Goal: Transaction & Acquisition: Obtain resource

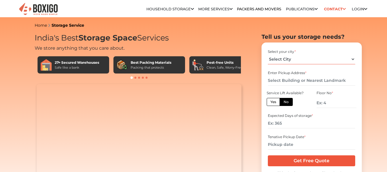
click at [291, 57] on select "Select City [GEOGRAPHIC_DATA] [GEOGRAPHIC_DATA] [GEOGRAPHIC_DATA] [GEOGRAPHIC_D…" at bounding box center [311, 59] width 87 height 10
select select "[GEOGRAPHIC_DATA]"
click at [268, 54] on select "Select City [GEOGRAPHIC_DATA] [GEOGRAPHIC_DATA] [GEOGRAPHIC_DATA] [GEOGRAPHIC_D…" at bounding box center [311, 59] width 87 height 10
click at [278, 101] on label "Yes" at bounding box center [273, 102] width 13 height 8
click at [274, 101] on input "Yes" at bounding box center [273, 101] width 4 height 4
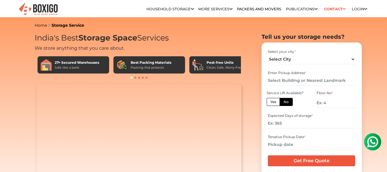
radio input "true"
click at [287, 102] on label "No" at bounding box center [286, 102] width 13 height 8
click at [287, 102] on input "No" at bounding box center [286, 101] width 4 height 4
radio input "true"
click at [297, 80] on input "text" at bounding box center [311, 80] width 87 height 10
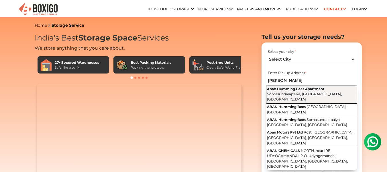
click at [295, 87] on span "Aban Humming Bees Apartment" at bounding box center [295, 89] width 57 height 4
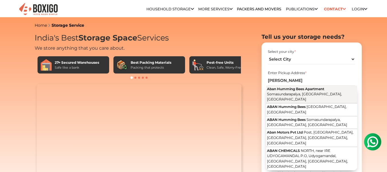
type input "Aban Humming Bees Apartment, [GEOGRAPHIC_DATA], [GEOGRAPHIC_DATA], [GEOGRAPHIC_…"
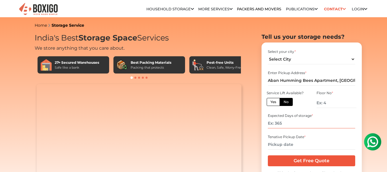
click at [289, 123] on input "number" at bounding box center [311, 123] width 87 height 10
type input "300"
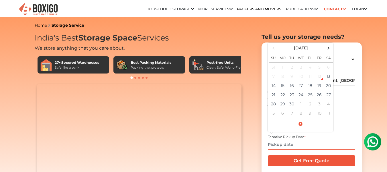
click at [287, 144] on input "text" at bounding box center [311, 144] width 87 height 10
click at [328, 51] on span at bounding box center [329, 48] width 8 height 8
click at [274, 51] on span at bounding box center [274, 48] width 8 height 8
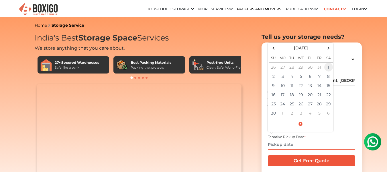
click at [327, 68] on td "1" at bounding box center [328, 66] width 9 height 9
type input "[DATE] 12:00 AM"
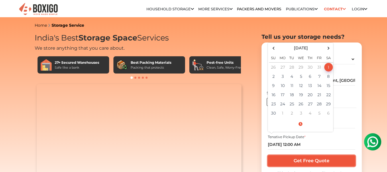
click at [309, 159] on input "Get Free Quote" at bounding box center [311, 160] width 87 height 11
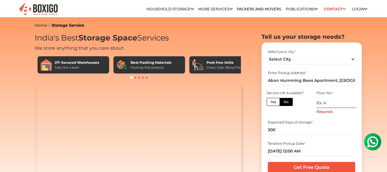
click at [323, 104] on input "Required." at bounding box center [337, 103] width 40 height 10
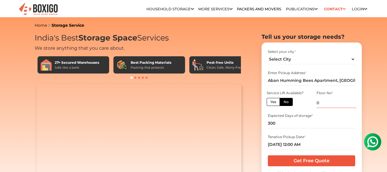
type input "0"
click at [309, 162] on input "Get Free Quote" at bounding box center [311, 160] width 87 height 11
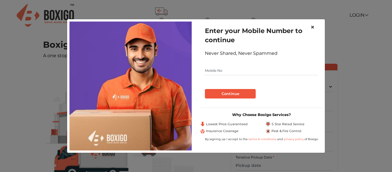
click at [313, 29] on span "×" at bounding box center [312, 27] width 4 height 8
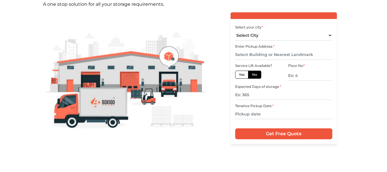
scroll to position [70, 0]
